Goal: Task Accomplishment & Management: Use online tool/utility

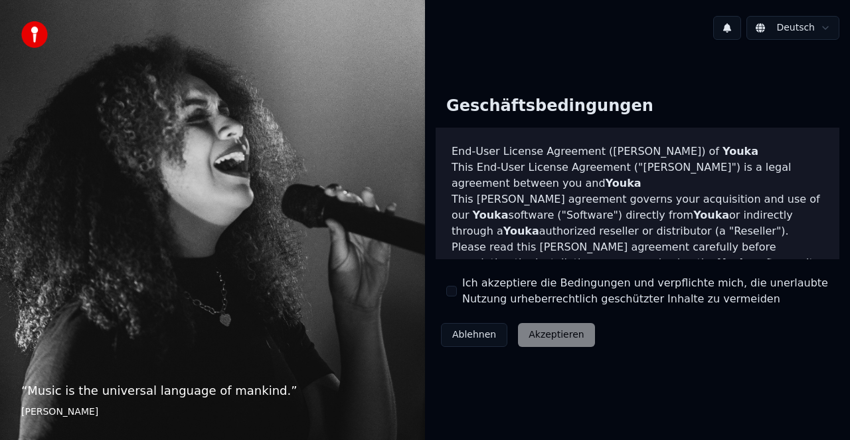
click at [453, 288] on button "Ich akzeptiere die Bedingungen und verpflichte mich, die unerlaubte Nutzung urh…" at bounding box center [451, 291] width 11 height 11
click at [538, 337] on button "Akzeptieren" at bounding box center [556, 335] width 76 height 24
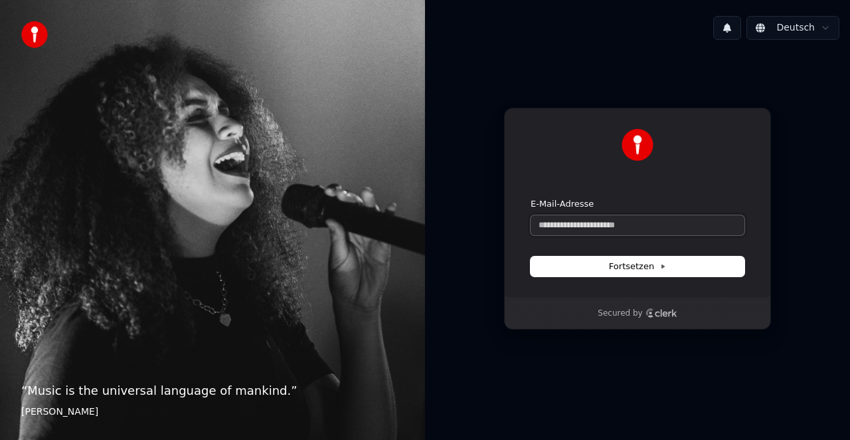
click at [552, 224] on input "E-Mail-Adresse" at bounding box center [638, 225] width 214 height 20
click at [531, 198] on button "submit" at bounding box center [531, 198] width 0 height 0
type input "**********"
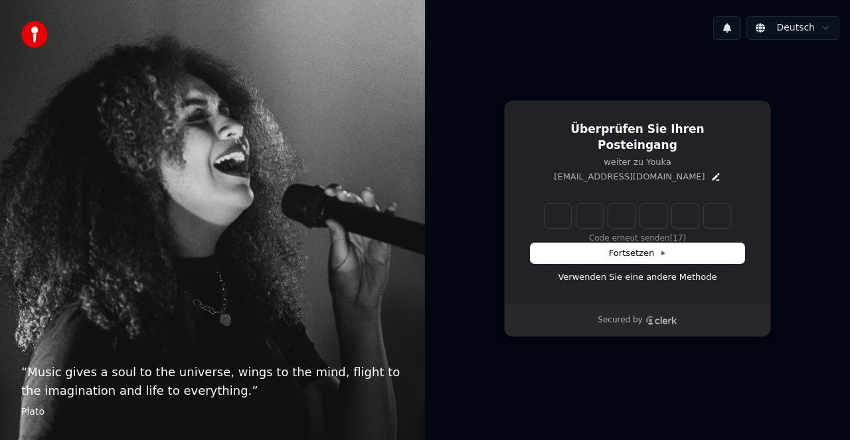
click at [555, 211] on input "Enter verification code" at bounding box center [637, 216] width 186 height 24
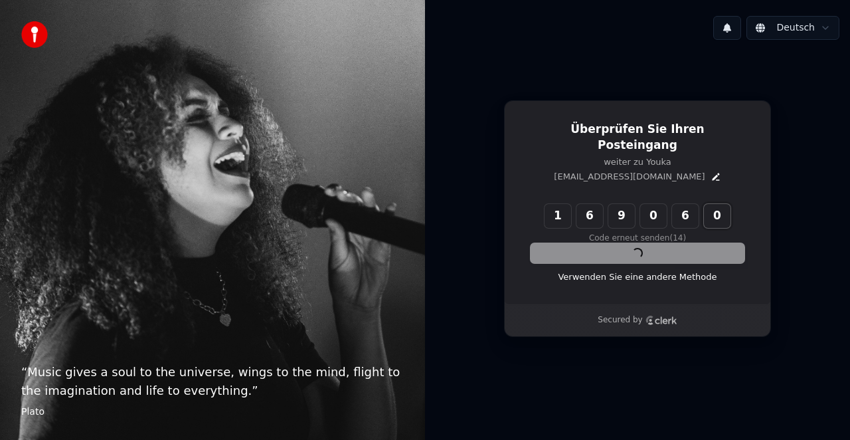
type input "******"
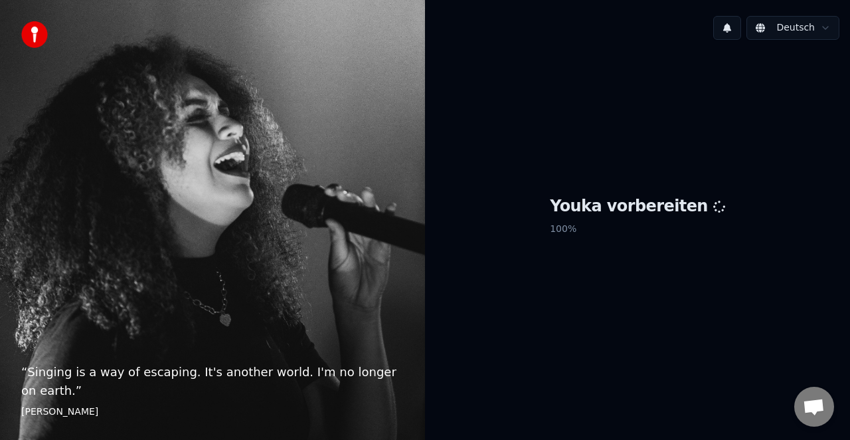
click at [455, 288] on div "Youka vorbereiten 100 %" at bounding box center [637, 218] width 425 height 336
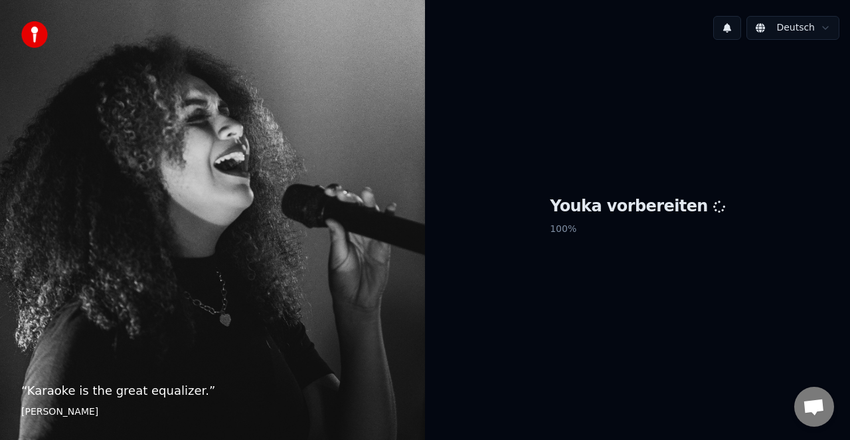
drag, startPoint x: 632, startPoint y: 226, endPoint x: 632, endPoint y: 246, distance: 19.9
click at [632, 228] on p "100 %" at bounding box center [637, 229] width 175 height 24
click at [805, 398] on span "Chat öffnen" at bounding box center [814, 406] width 40 height 40
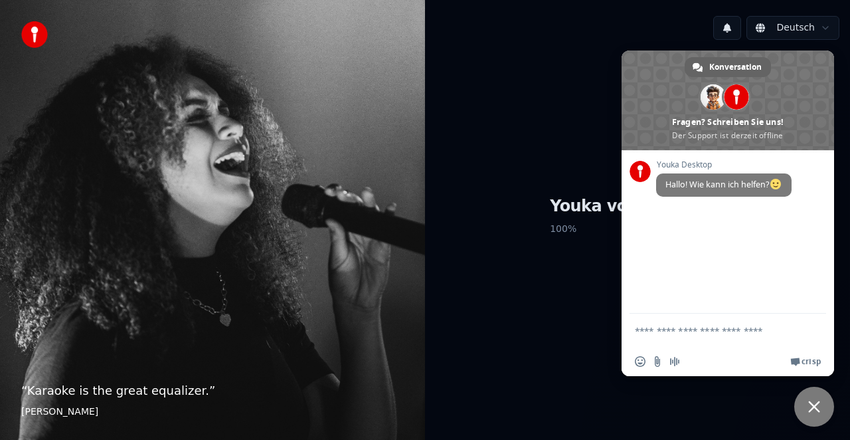
click at [511, 84] on div "Youka vorbereiten 100 %" at bounding box center [637, 218] width 425 height 336
click at [813, 361] on span "Crisp" at bounding box center [810, 361] width 19 height 11
click at [812, 396] on span "Chat schließen" at bounding box center [814, 406] width 40 height 40
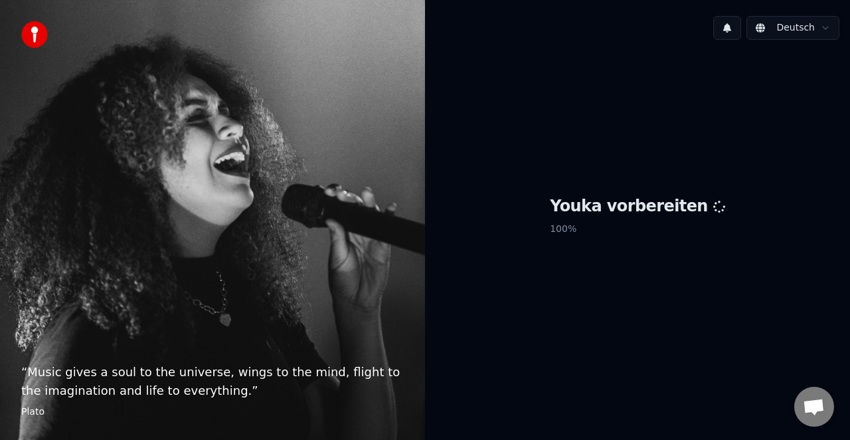
click at [617, 354] on div "Youka vorbereiten 100 %" at bounding box center [637, 218] width 425 height 336
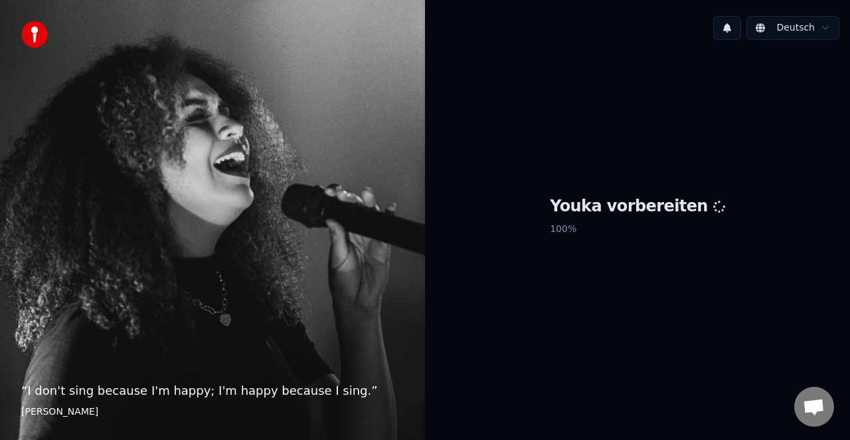
click at [655, 268] on div "Youka vorbereiten 100 %" at bounding box center [637, 218] width 425 height 336
